Goal: Information Seeking & Learning: Learn about a topic

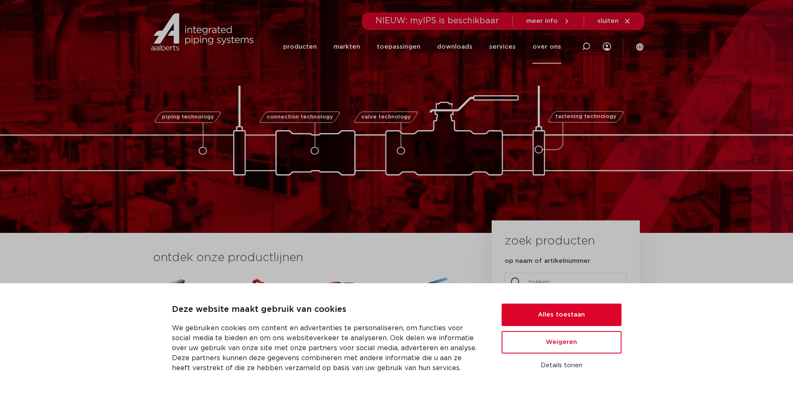
click at [540, 46] on link "over ons" at bounding box center [546, 47] width 29 height 34
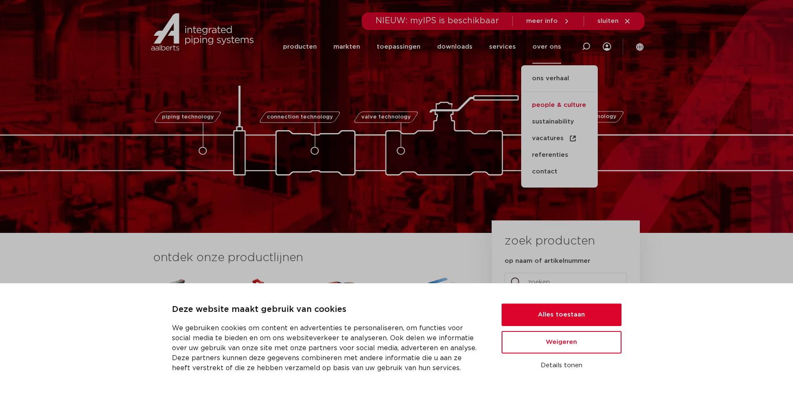
click at [554, 102] on link "people & culture" at bounding box center [559, 105] width 77 height 17
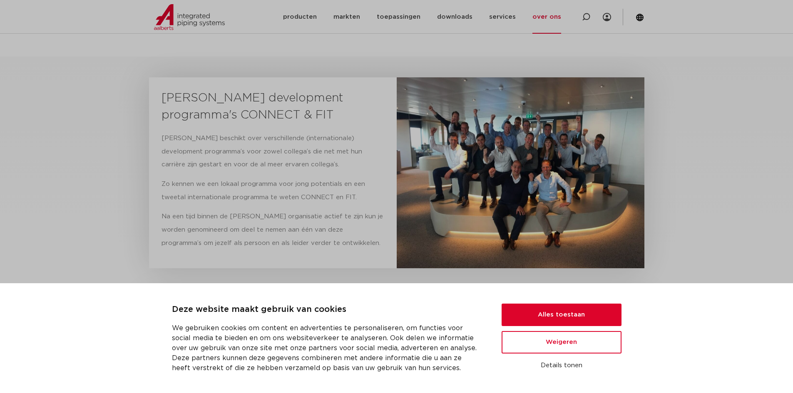
scroll to position [1415, 0]
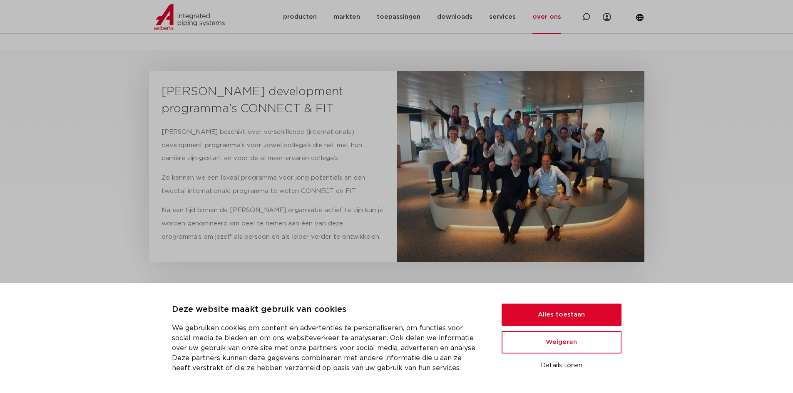
click at [534, 144] on img at bounding box center [520, 166] width 248 height 190
click at [540, 142] on img at bounding box center [520, 166] width 248 height 190
click at [540, 141] on img at bounding box center [520, 166] width 248 height 190
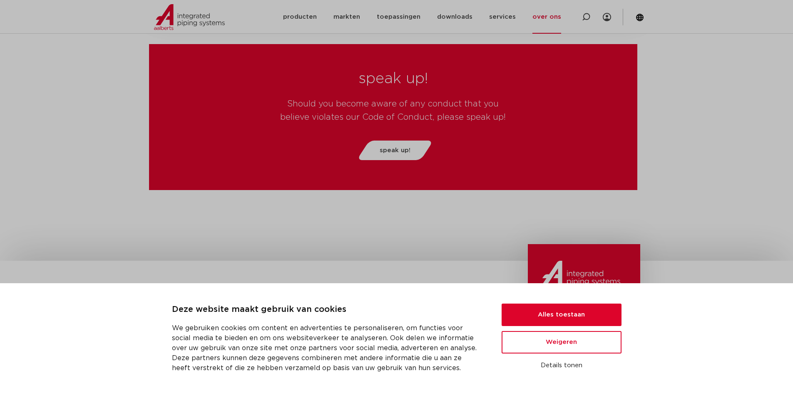
scroll to position [2178, 0]
